Goal: Entertainment & Leisure: Consume media (video, audio)

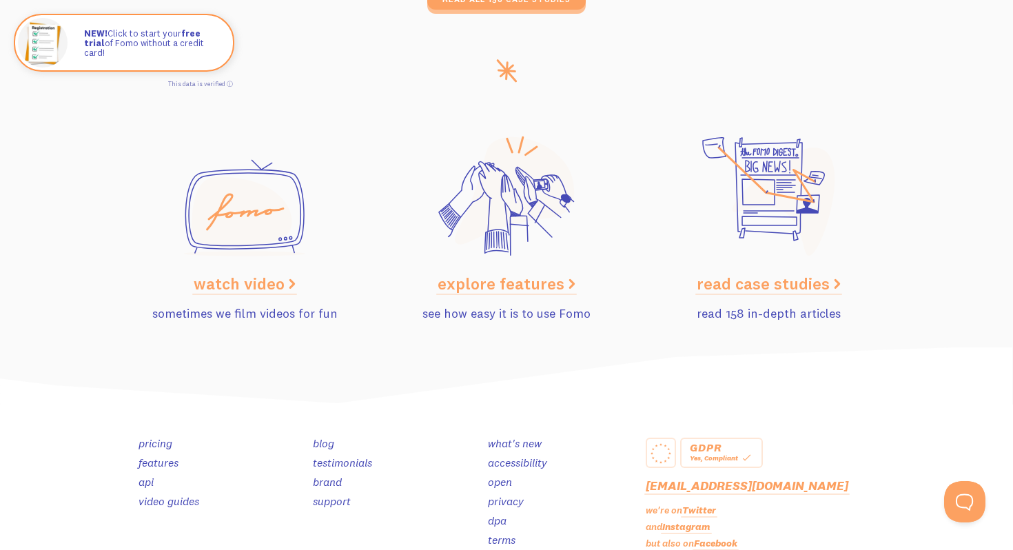
scroll to position [6956, 0]
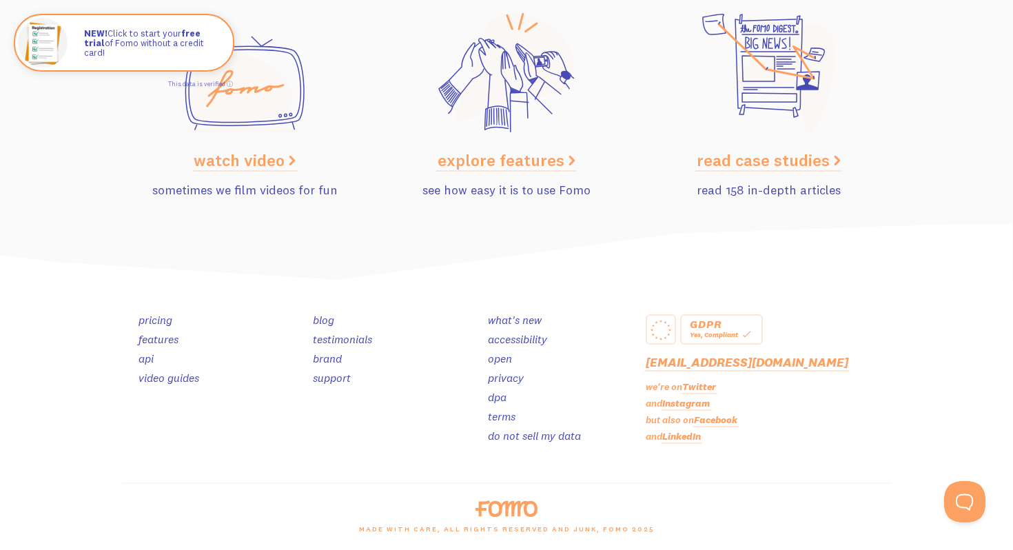
click at [174, 372] on link "video guides" at bounding box center [169, 378] width 61 height 14
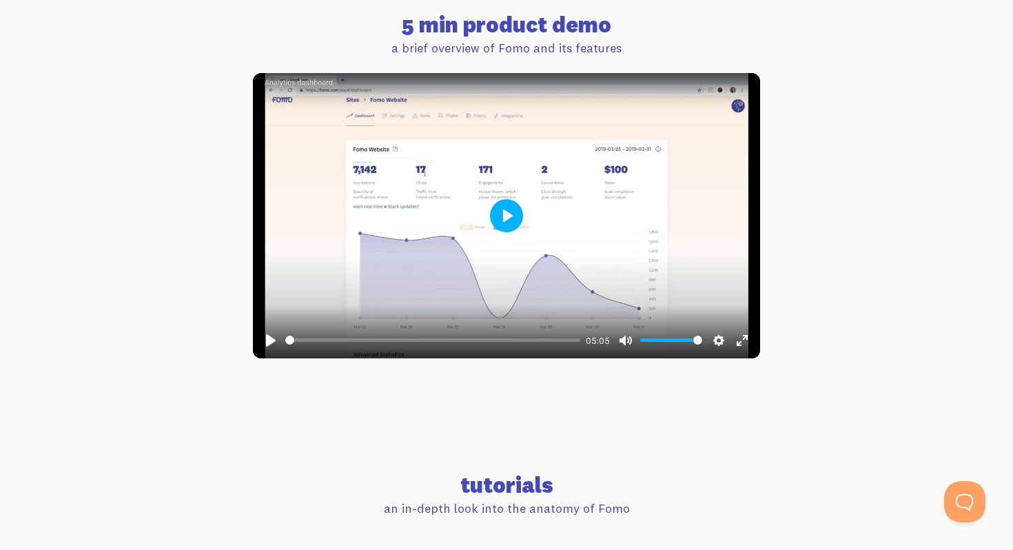
click at [490, 213] on button "Play" at bounding box center [506, 215] width 33 height 33
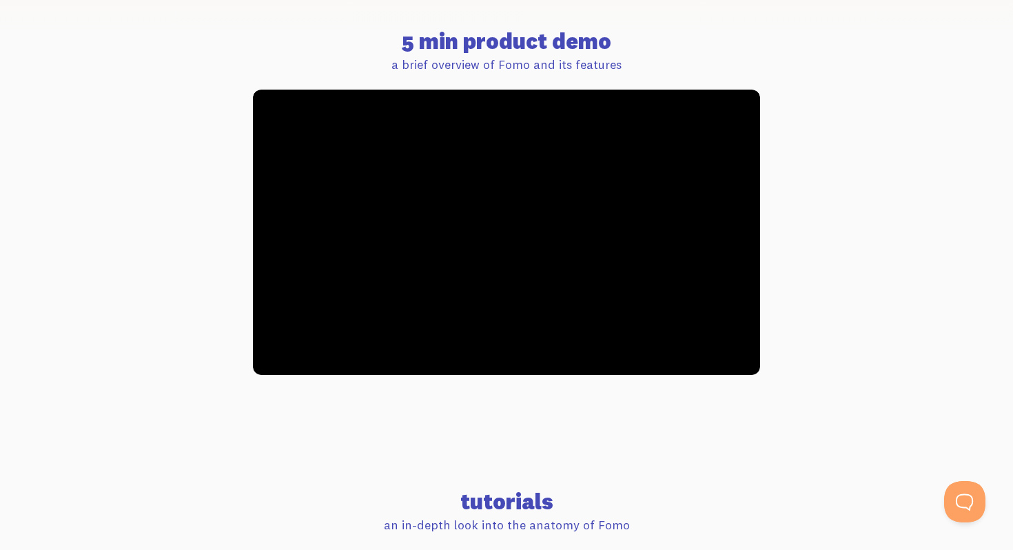
scroll to position [498, 0]
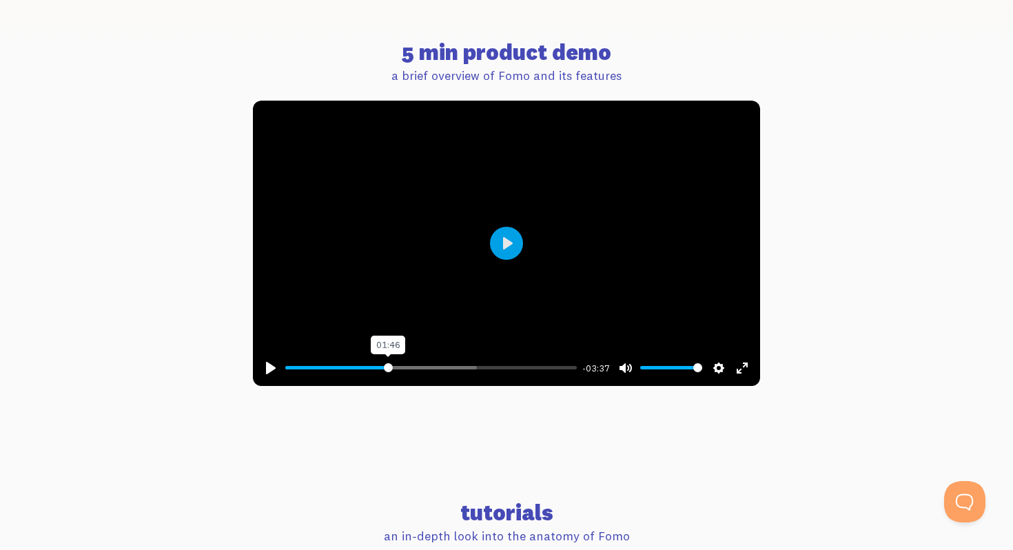
click at [388, 367] on input "Seek" at bounding box center [431, 367] width 292 height 13
click at [380, 368] on input "Seek" at bounding box center [431, 367] width 292 height 13
click at [465, 367] on input "Seek" at bounding box center [431, 367] width 292 height 13
click at [482, 367] on input "Seek" at bounding box center [431, 367] width 292 height 13
click at [498, 368] on input "Seek" at bounding box center [431, 367] width 292 height 13
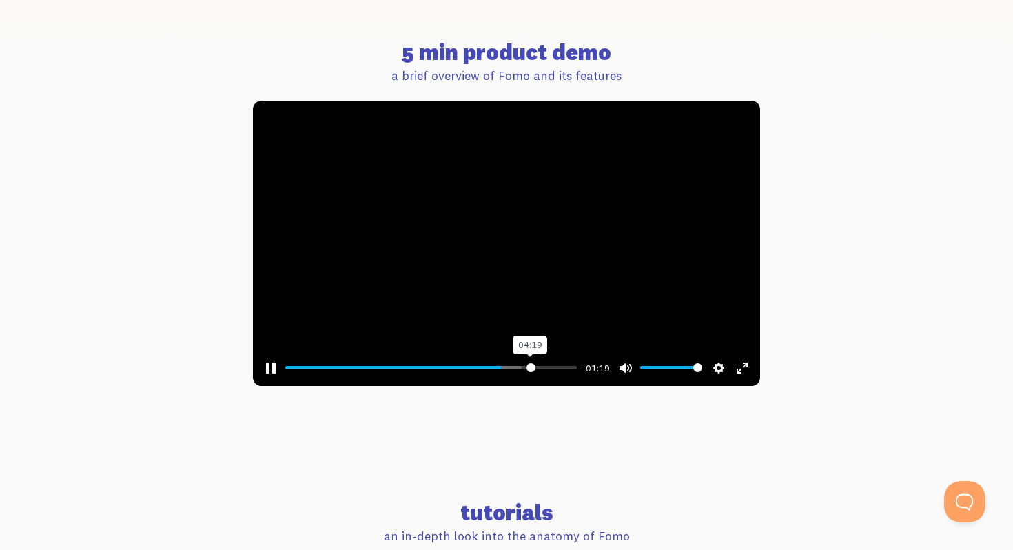
click at [531, 367] on input "Seek" at bounding box center [431, 367] width 292 height 13
click at [269, 367] on button "Pause Play" at bounding box center [271, 368] width 22 height 22
type input "88.85"
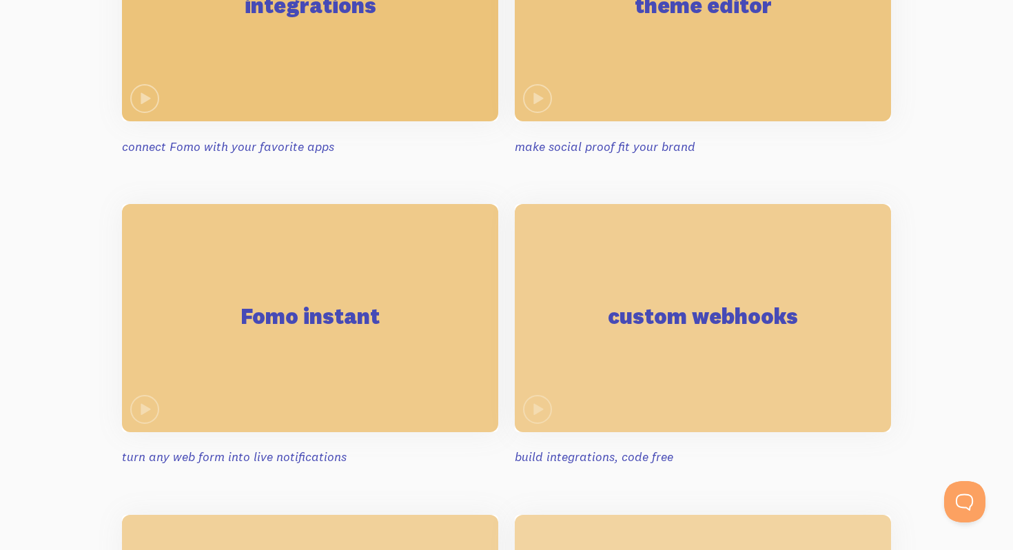
scroll to position [633, 0]
